Goal: Find specific page/section: Find specific page/section

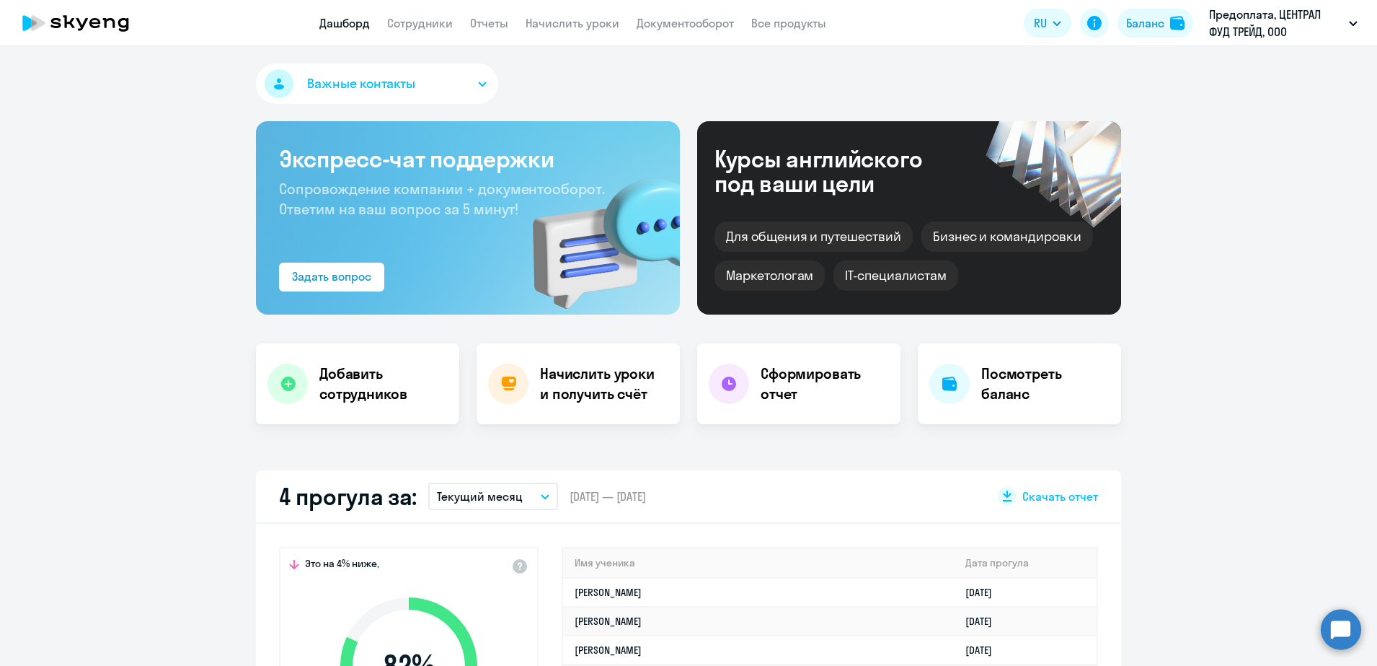
select select "30"
click at [415, 29] on link "Сотрудники" at bounding box center [420, 23] width 66 height 14
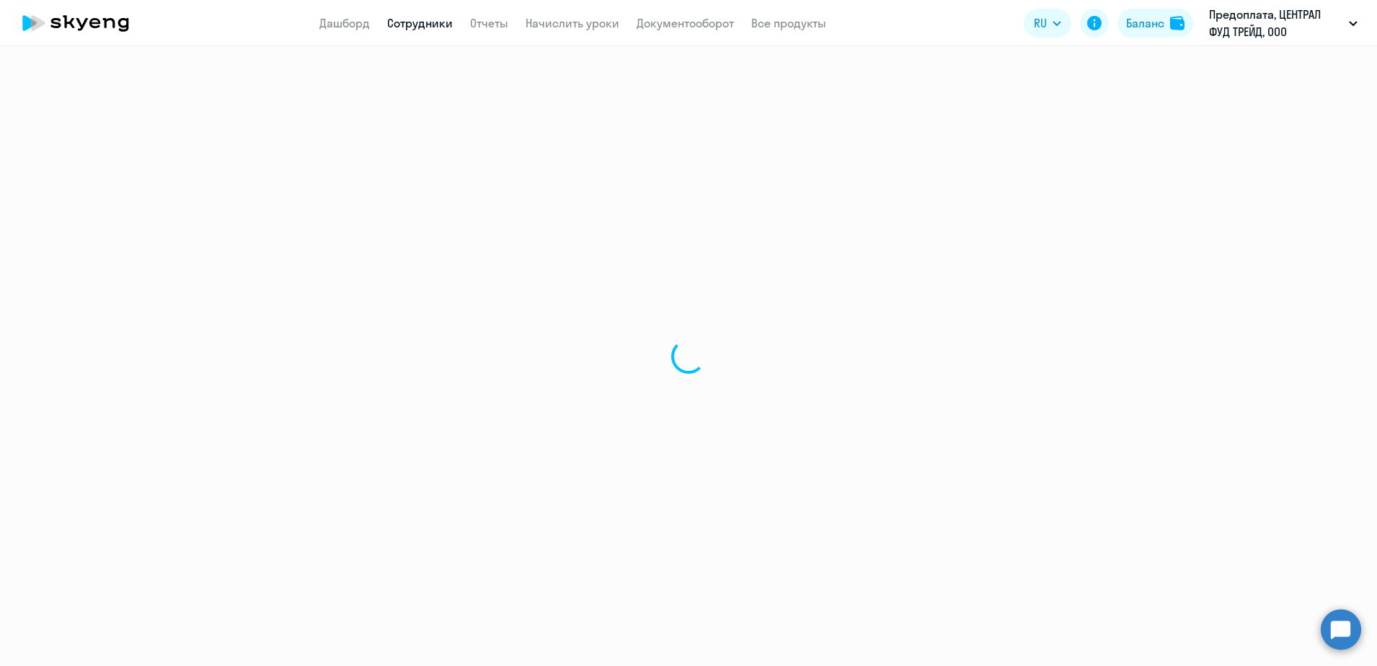
select select "30"
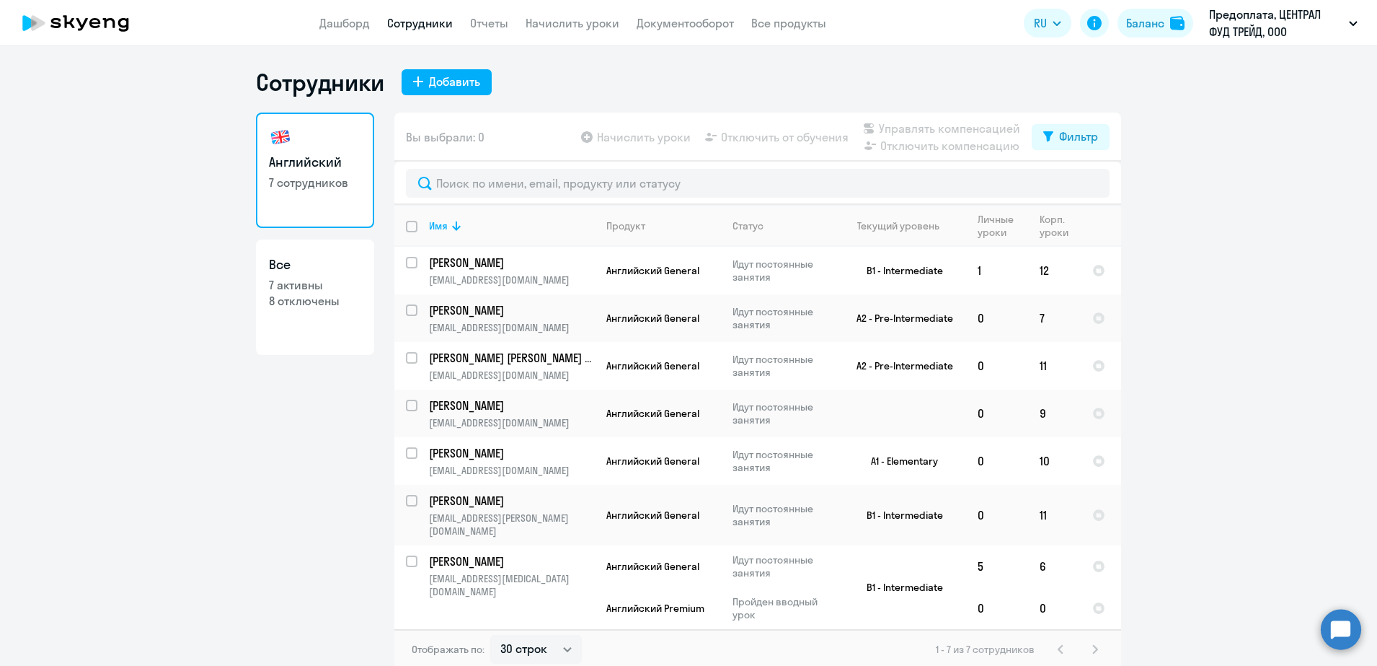
click at [284, 270] on h3 "Все" at bounding box center [315, 264] width 92 height 19
select select "30"
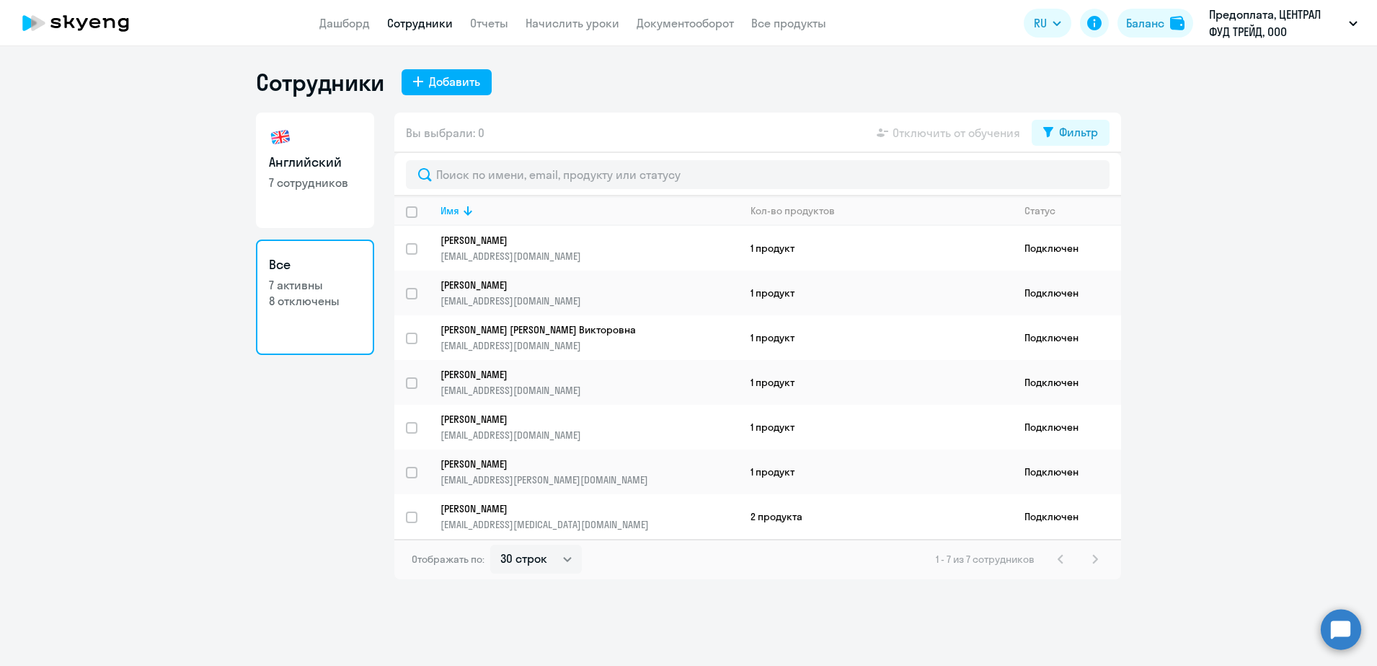
click at [302, 186] on p "7 сотрудников" at bounding box center [315, 183] width 92 height 16
select select "30"
